Goal: Information Seeking & Learning: Learn about a topic

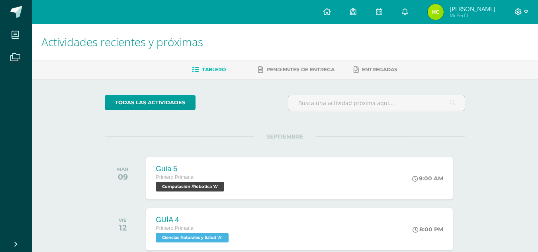
click at [525, 12] on icon at bounding box center [526, 11] width 4 height 3
click at [467, 53] on link "Cerrar sesión" at bounding box center [496, 54] width 63 height 12
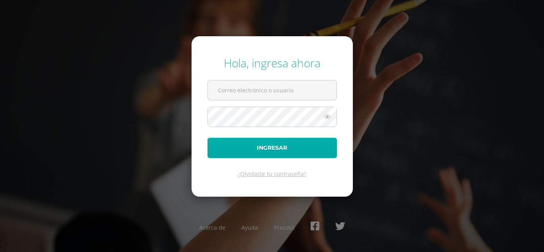
type input "COS00231@osoriosandoval.edu.gt"
click at [306, 155] on button "Ingresar" at bounding box center [271, 148] width 129 height 20
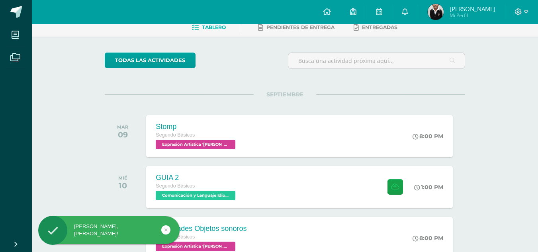
scroll to position [43, 0]
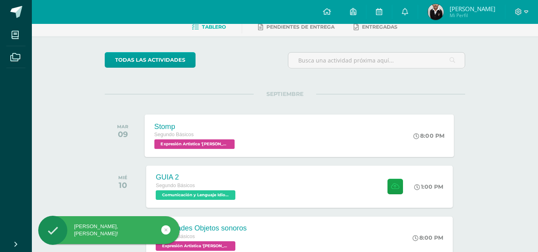
click at [301, 145] on div "Stomp Segundo Básicos Expresión Artistica '[PERSON_NAME]' 8:00 PM Stomp Expresi…" at bounding box center [299, 135] width 309 height 43
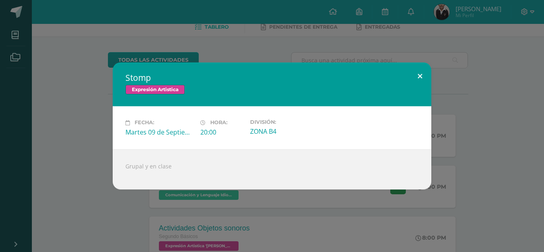
click at [422, 72] on button at bounding box center [419, 76] width 23 height 27
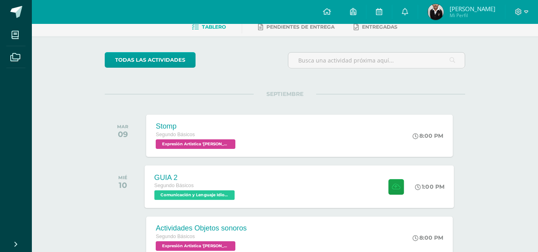
click at [318, 184] on div "GUIA 2 Segundo Básicos Comunicación y Lenguaje Idioma Extranjero 'Newton' 1:00 …" at bounding box center [299, 186] width 309 height 43
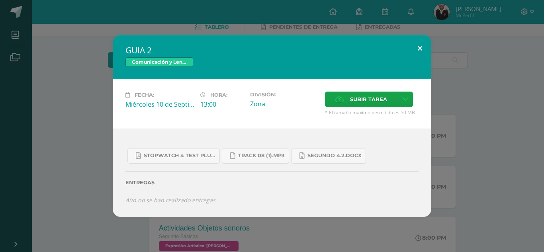
click at [419, 52] on button at bounding box center [419, 48] width 23 height 27
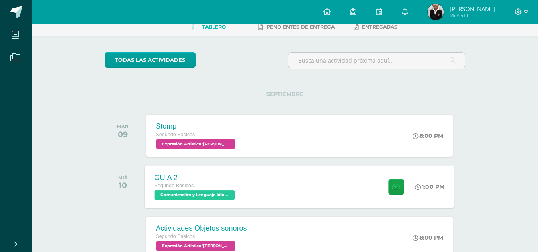
click at [306, 170] on div "GUIA 2 Segundo Básicos Comunicación y Lenguaje Idioma Extranjero 'Newton' 1:00 …" at bounding box center [299, 186] width 309 height 43
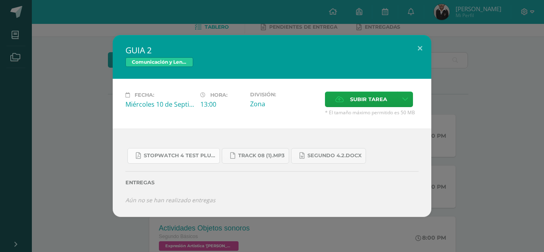
click at [190, 155] on span "Stopwatch 4 Test Plus U8.pdf" at bounding box center [180, 155] width 72 height 6
click at [416, 51] on button at bounding box center [419, 48] width 23 height 27
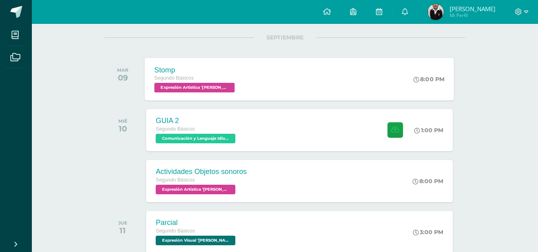
scroll to position [103, 0]
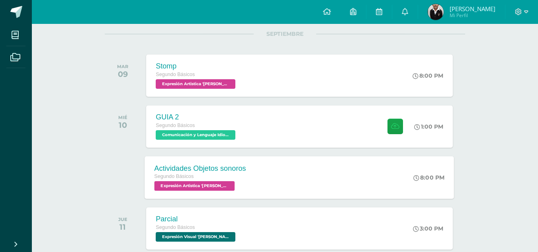
click at [308, 164] on div "Actividades Objetos sonoros Segundo Básicos Expresión Artistica 'Newton' 8:00 P…" at bounding box center [299, 177] width 309 height 43
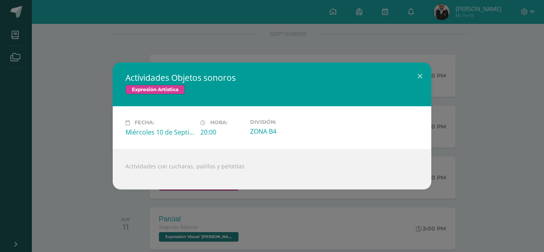
click at [400, 73] on h2 "Actividades Objetos sonoros" at bounding box center [271, 77] width 293 height 11
click at [426, 75] on button at bounding box center [419, 76] width 23 height 27
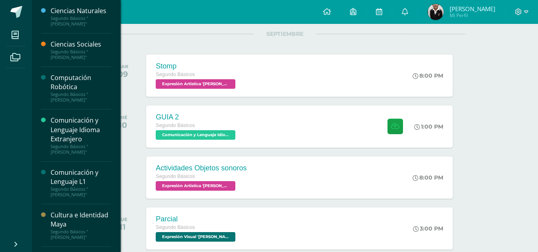
click at [68, 116] on div "Comunicación y Lenguaje Idioma Extranjero" at bounding box center [81, 129] width 61 height 27
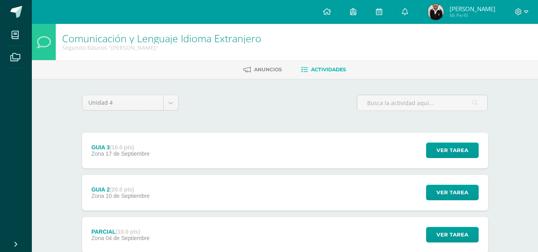
click at [131, 140] on div "GUIA 3 (10.0 pts) Zona [DATE]" at bounding box center [120, 151] width 77 height 36
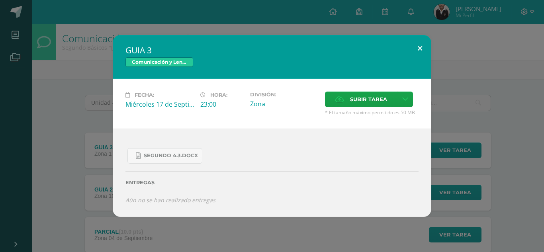
click at [425, 43] on button at bounding box center [419, 48] width 23 height 27
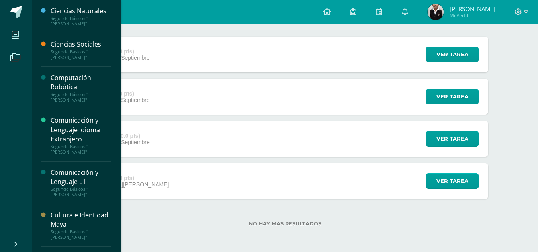
click at [74, 123] on div "Comunicación y Lenguaje Idioma Extranjero" at bounding box center [81, 129] width 61 height 27
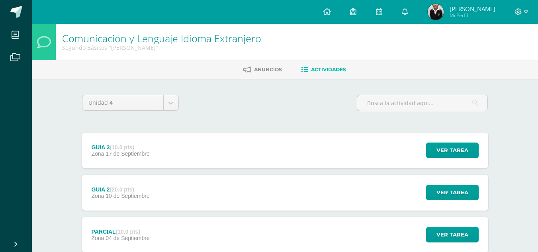
click at [133, 150] on span "17 de Septiembre" at bounding box center [127, 153] width 44 height 6
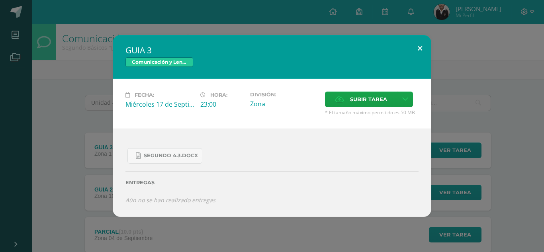
click at [415, 42] on button at bounding box center [419, 48] width 23 height 27
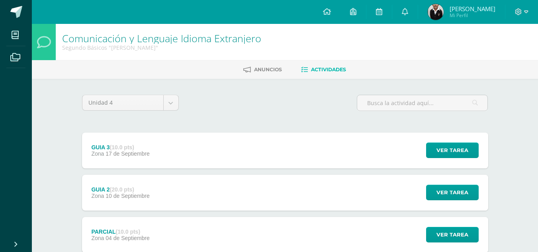
click at [293, 182] on div "GUIA 2 (20.0 pts) Zona [DATE] Ver tarea GUIA 2 Comunicación y Lenguaje Idioma E…" at bounding box center [285, 193] width 406 height 36
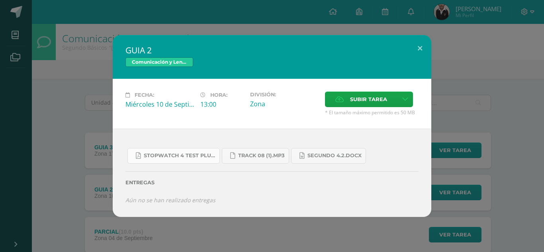
click at [193, 152] on link "Stopwatch 4 Test Plus U8.pdf" at bounding box center [173, 156] width 92 height 16
click at [272, 159] on span "Track 08 (1).mp3" at bounding box center [261, 155] width 47 height 6
click at [318, 160] on link "SEGUNDO 4.2.docx" at bounding box center [328, 156] width 75 height 16
click at [416, 52] on button at bounding box center [419, 48] width 23 height 27
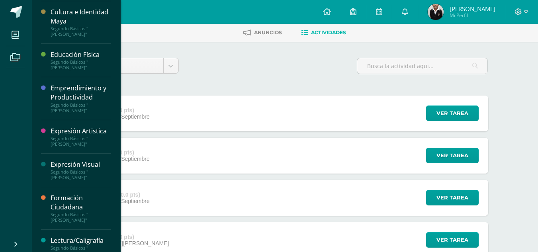
scroll to position [37, 0]
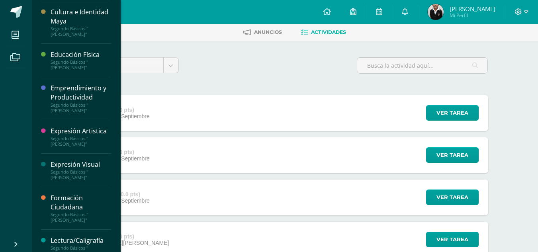
click at [74, 102] on div "Segundo Básicos "[PERSON_NAME]"" at bounding box center [81, 107] width 61 height 11
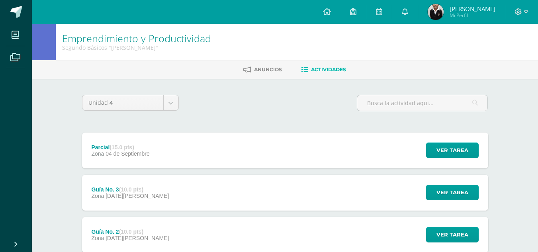
click at [139, 182] on div "Guía No. 3 (10.0 pts) Zona [DATE][PERSON_NAME]" at bounding box center [130, 193] width 97 height 36
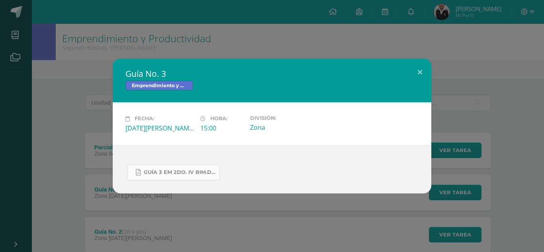
click at [175, 178] on link "GUÍA 3 EM 2DO. IV BIM.docx.pdf" at bounding box center [173, 173] width 92 height 16
click at [420, 76] on button at bounding box center [419, 72] width 23 height 27
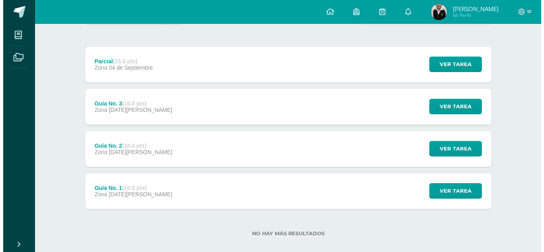
scroll to position [86, 0]
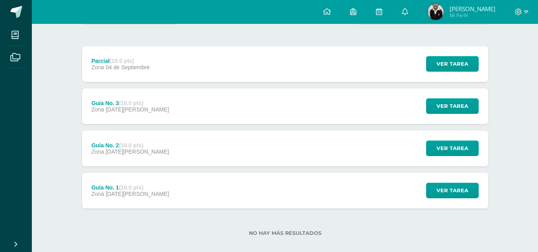
click at [226, 159] on div "Guía No. 2 (10.0 pts) Zona 22 de Agosto Ver tarea Guía No. 2 Emprendimiento y P…" at bounding box center [285, 149] width 406 height 36
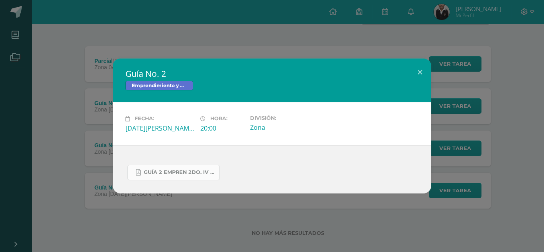
click at [181, 171] on span "GUÍA 2 EMPREN 2DO. IV BIM.pdf" at bounding box center [180, 172] width 72 height 6
click at [423, 76] on button at bounding box center [419, 72] width 23 height 27
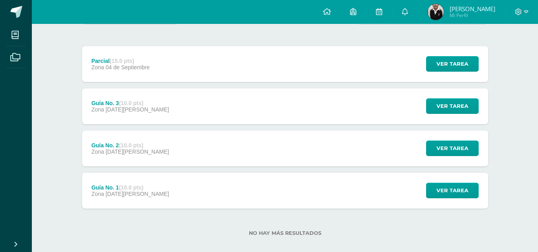
click at [326, 108] on div "Guía No. 3 (10.0 pts) Zona 29 de Agosto Ver tarea Guía No. 3 Emprendimiento y P…" at bounding box center [285, 106] width 406 height 36
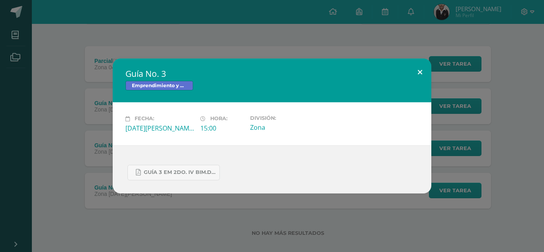
click at [423, 71] on button at bounding box center [419, 72] width 23 height 27
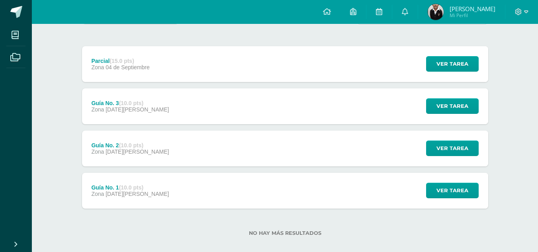
click at [309, 115] on div "Guía No. 3 (10.0 pts) Zona 29 de Agosto Ver tarea Guía No. 3 Emprendimiento y P…" at bounding box center [285, 106] width 406 height 36
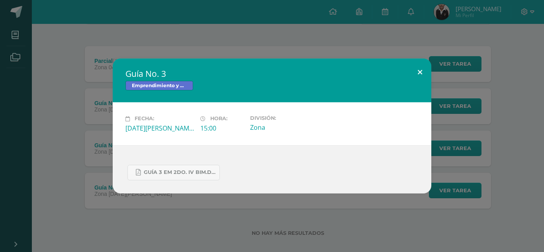
click at [420, 70] on button at bounding box center [419, 72] width 23 height 27
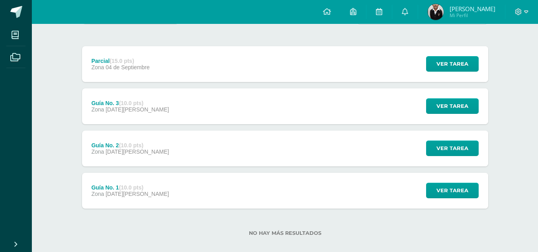
click at [412, 95] on div "Guía No. 3 (10.0 pts) Zona 29 de Agosto Ver tarea Guía No. 3 Emprendimiento y P…" at bounding box center [285, 106] width 406 height 36
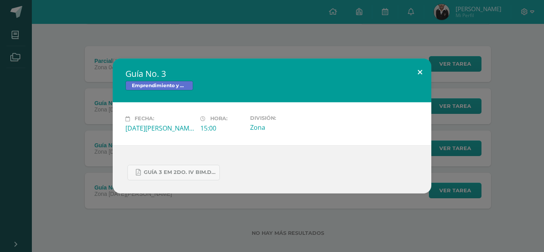
click at [410, 72] on button at bounding box center [419, 72] width 23 height 27
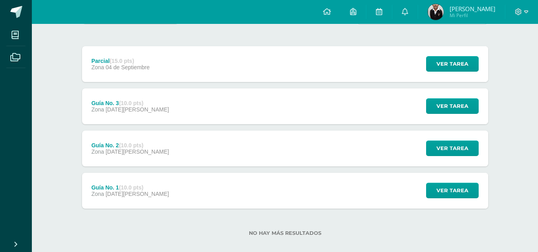
click at [174, 97] on div "Guía No. 3 (10.0 pts) Zona 29 de Agosto Ver tarea Guía No. 3 Emprendimiento y P…" at bounding box center [285, 106] width 406 height 36
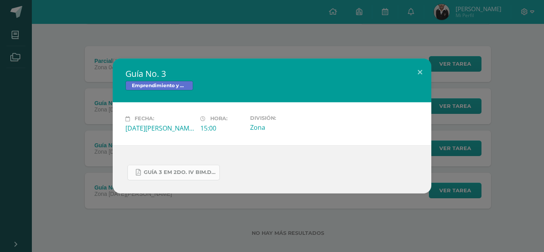
click at [170, 165] on link "GUÍA 3 EM 2DO. IV BIM.docx.pdf" at bounding box center [173, 173] width 92 height 16
